Goal: Check status: Check status

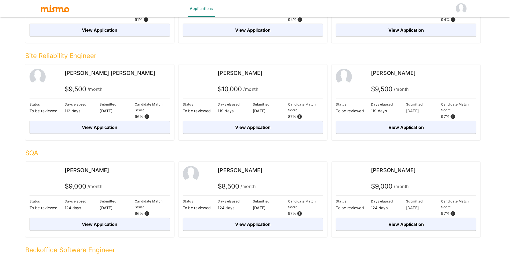
scroll to position [130, 0]
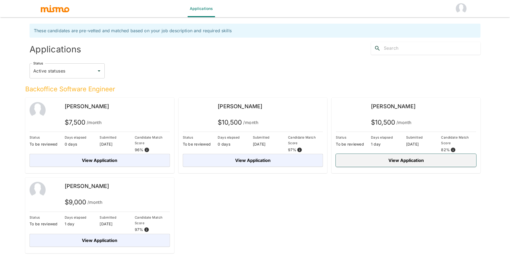
click at [445, 158] on button "View Application" at bounding box center [406, 160] width 140 height 13
click at [406, 159] on button "View Application" at bounding box center [406, 160] width 140 height 13
